Goal: Find specific fact: Find specific fact

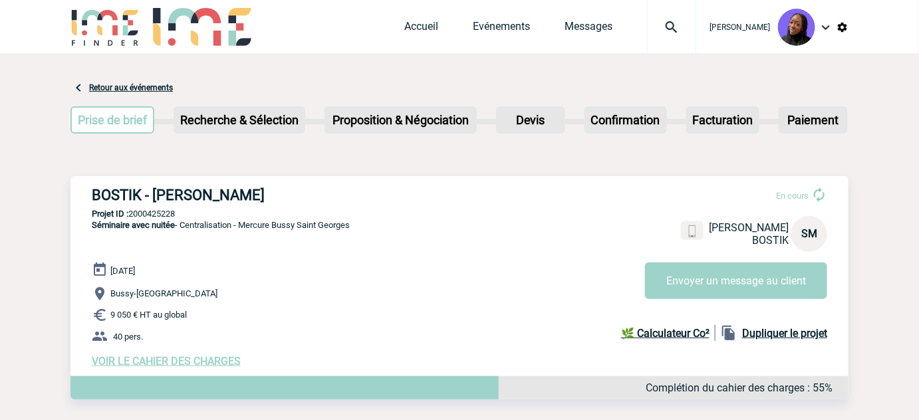
click at [127, 191] on h3 "BOSTIK - Sarah MEGHAZI" at bounding box center [291, 195] width 399 height 17
copy h3 "BOSTIK"
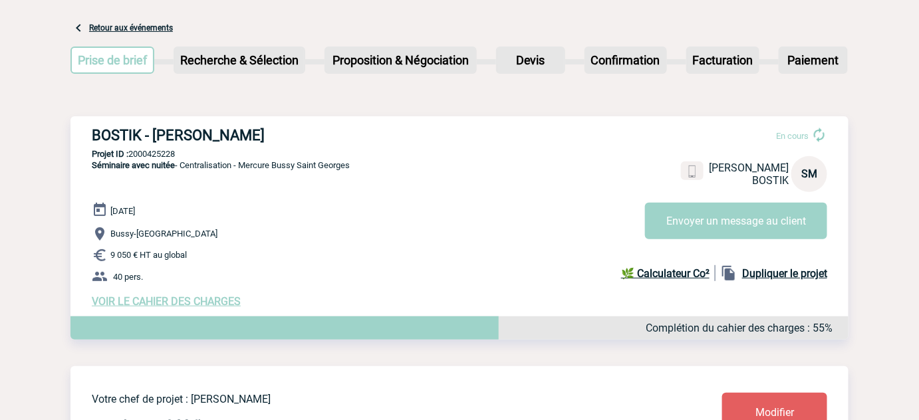
click at [147, 134] on h3 "BOSTIK - Sarah MEGHAZI" at bounding box center [291, 135] width 399 height 17
copy div "BOSTIK - Sarah MEGHAZI"
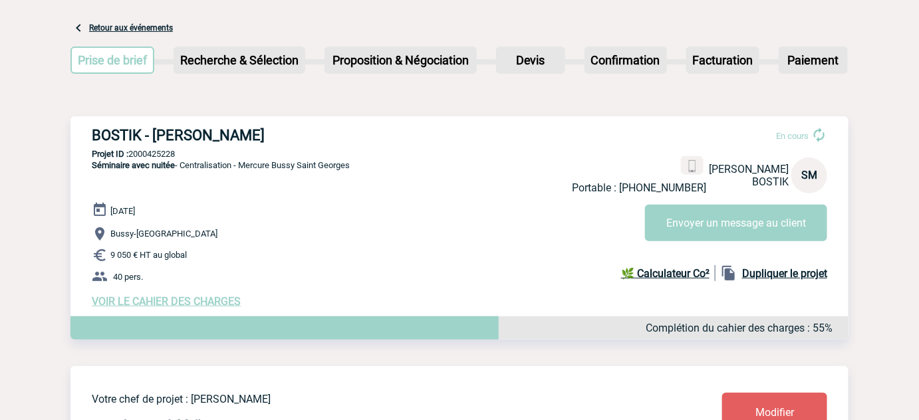
click at [163, 150] on p "Projet ID : 2000425228" at bounding box center [459, 154] width 778 height 10
copy p "2000425228"
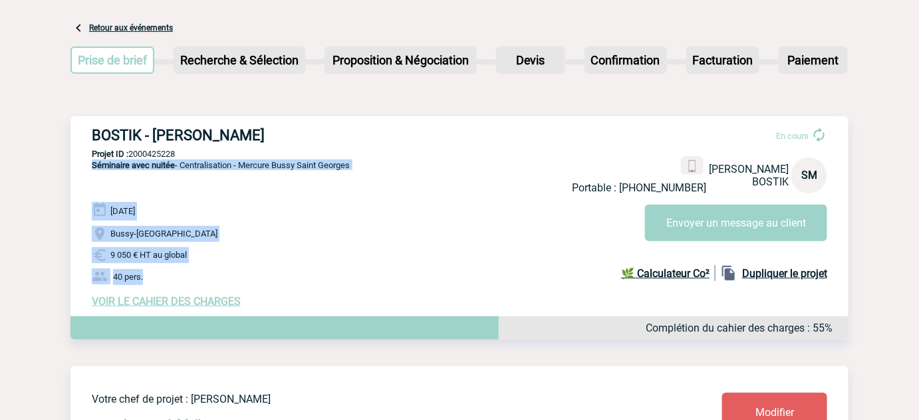
drag, startPoint x: 124, startPoint y: 276, endPoint x: 80, endPoint y: 181, distance: 105.0
click at [80, 181] on div "BOSTIK - Sarah MEGHAZI En cours Portable : +33787837640 Sarah MEGHAZI BOSTIK SM…" at bounding box center [459, 217] width 778 height 202
copy div "Séminaire avec nuitée - Centralisation - Mercure Bussy Saint Georges 13 Octobre…"
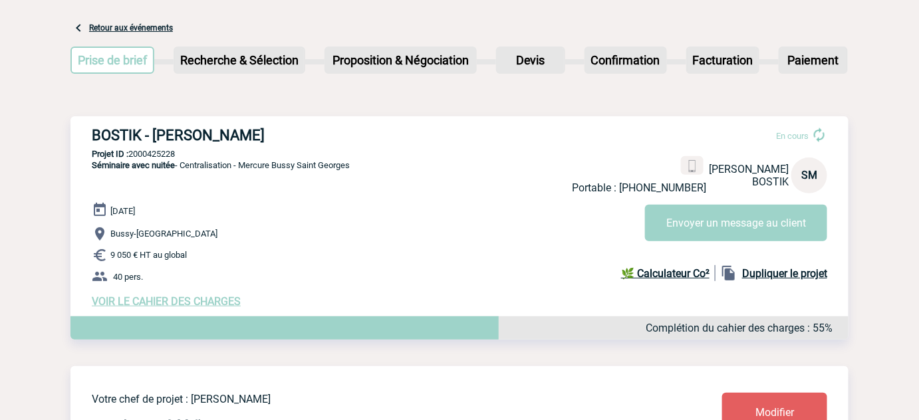
click at [173, 152] on p "Projet ID : 2000425228" at bounding box center [459, 154] width 778 height 10
copy p "2000425228"
click at [158, 154] on p "Projet ID : 2000425228" at bounding box center [459, 154] width 778 height 10
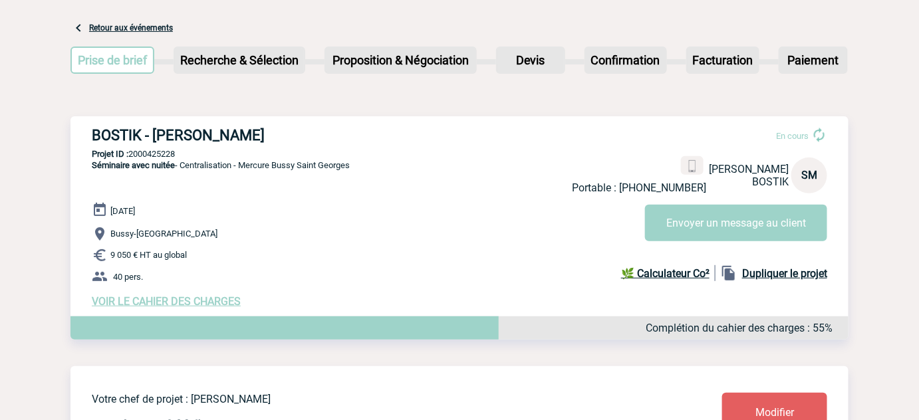
copy p "2000425228"
